Goal: Information Seeking & Learning: Learn about a topic

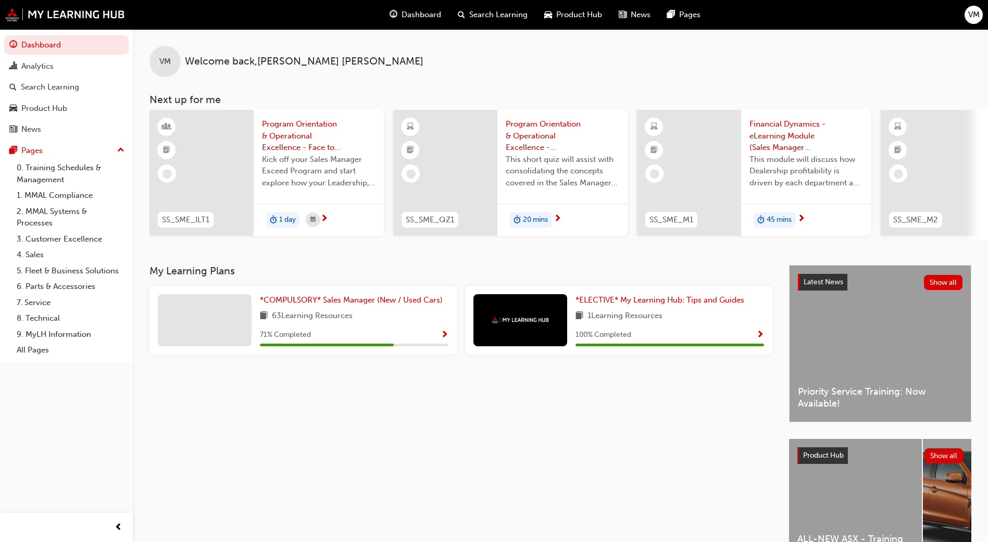
click at [440, 335] on div "71 % Completed" at bounding box center [354, 335] width 189 height 13
click at [362, 304] on span "*COMPULSORY* Sales Manager (New / Used Cars)" at bounding box center [351, 299] width 183 height 9
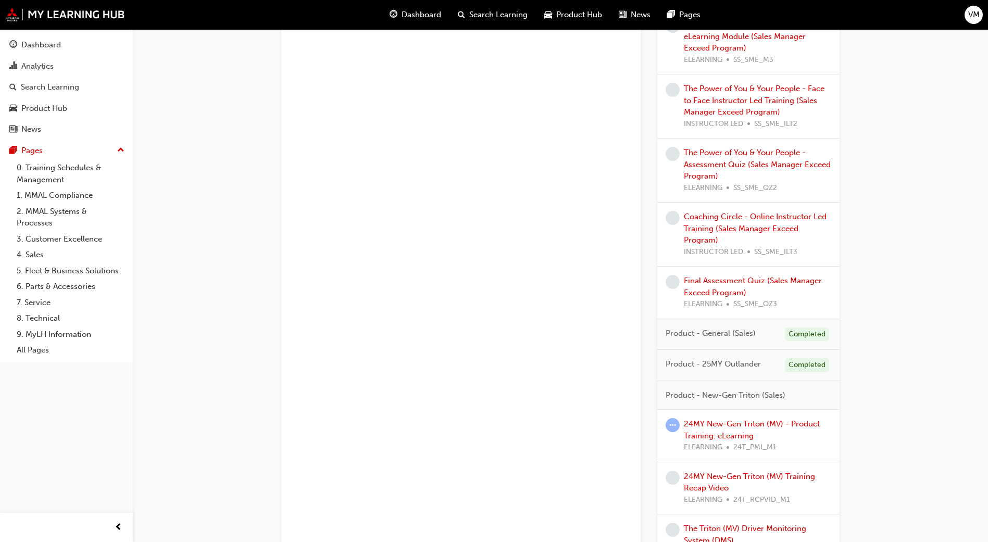
scroll to position [781, 0]
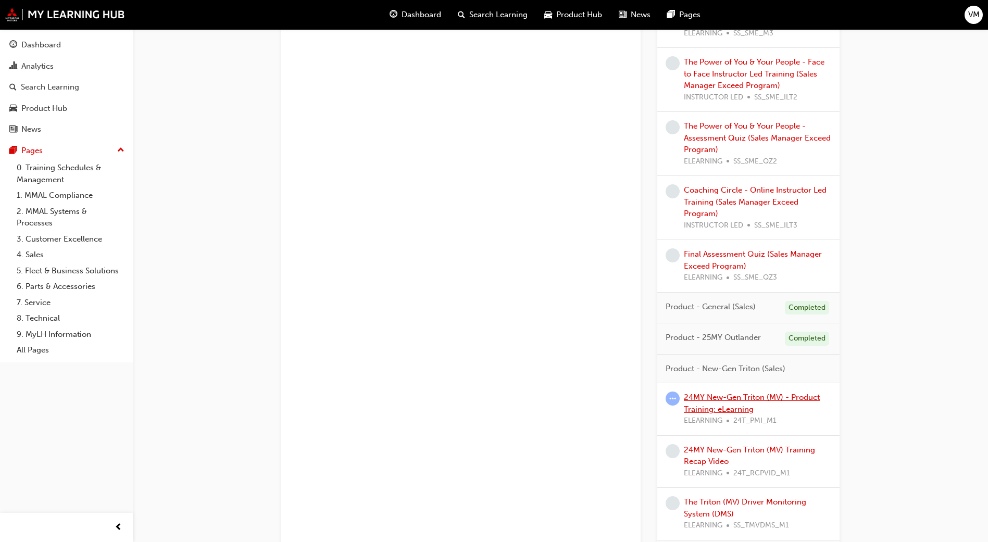
click at [718, 402] on link "24MY New-Gen Triton (MV) - Product Training: eLearning" at bounding box center [752, 403] width 136 height 21
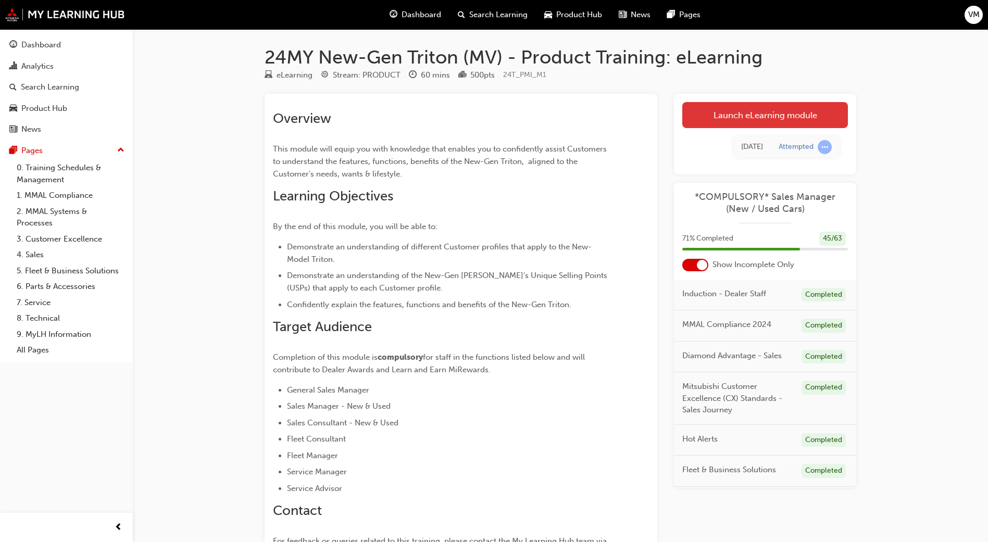
click at [767, 114] on link "Launch eLearning module" at bounding box center [765, 115] width 166 height 26
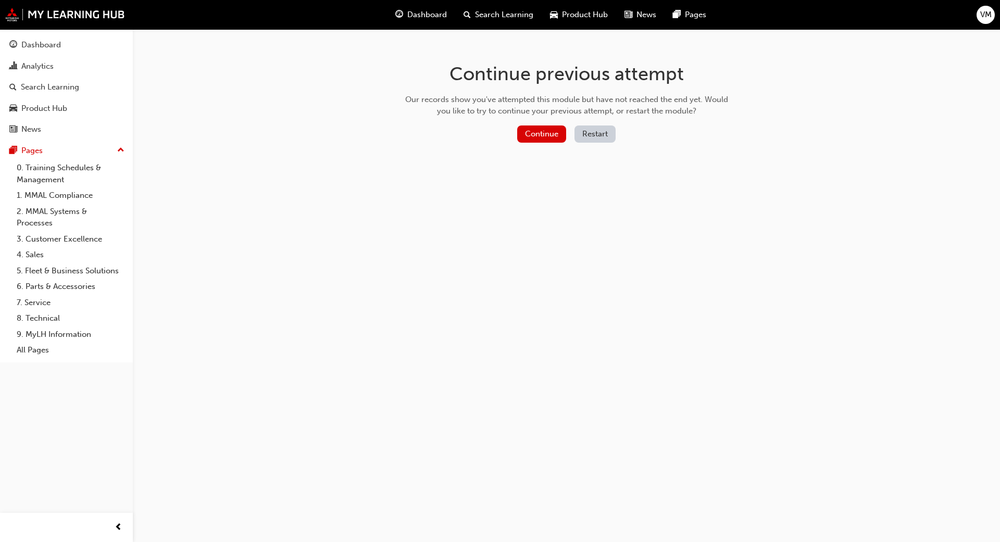
click at [598, 132] on button "Restart" at bounding box center [594, 134] width 41 height 17
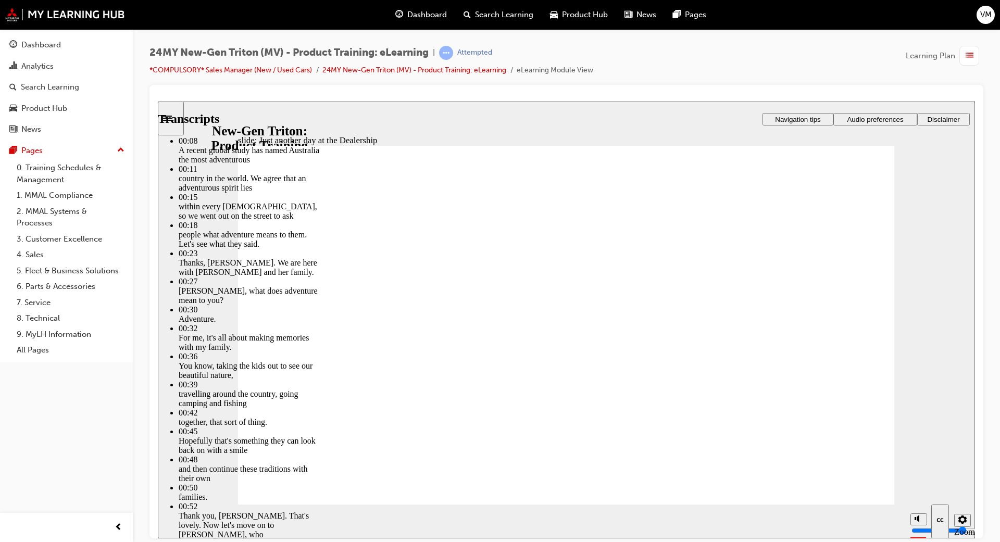
type input "260"
